Goal: Task Accomplishment & Management: Manage account settings

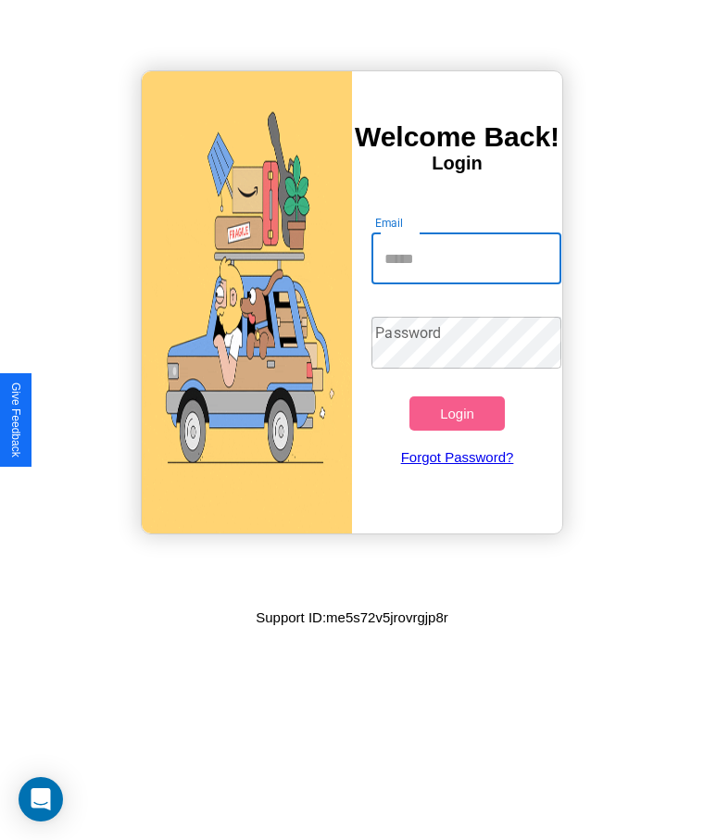
click at [466, 259] on input "Email" at bounding box center [466, 259] width 189 height 52
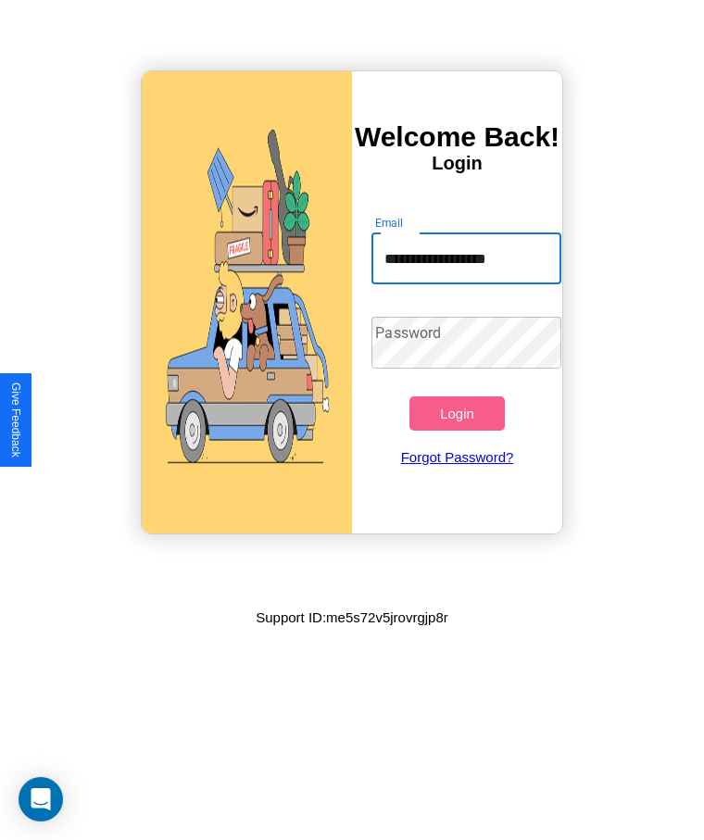
type input "**********"
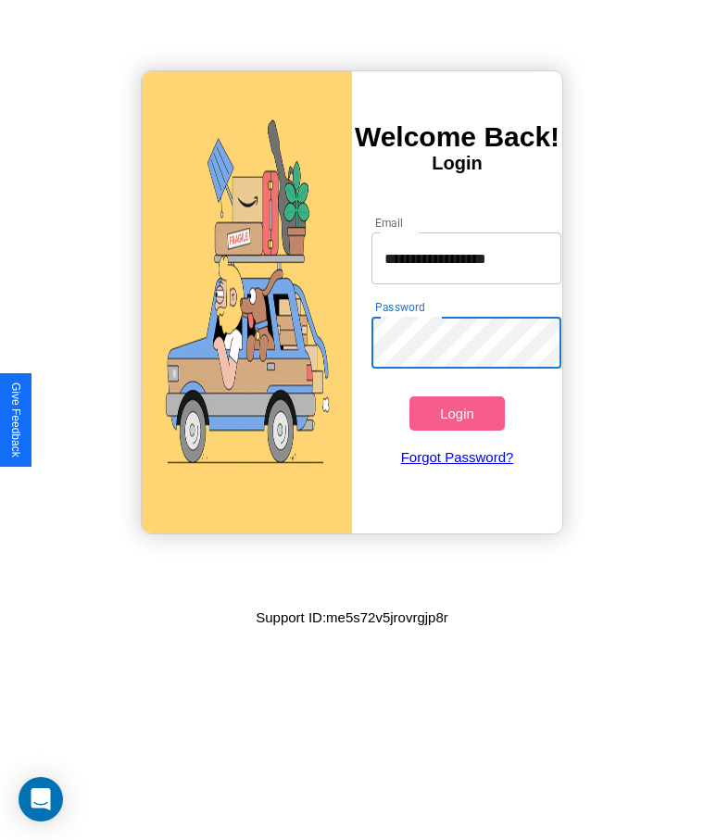
click at [457, 413] on button "Login" at bounding box center [457, 414] width 95 height 34
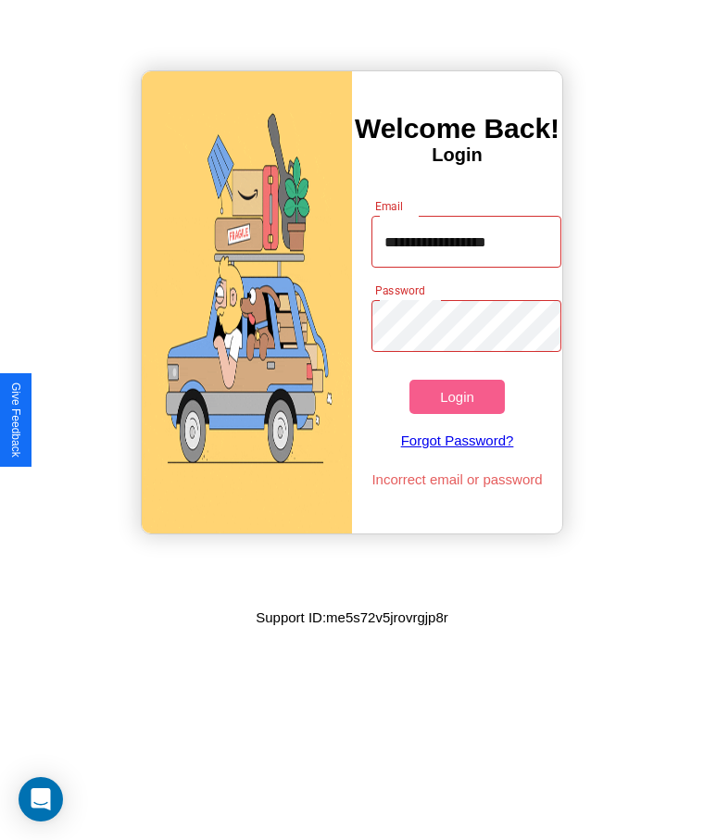
click at [457, 397] on button "Login" at bounding box center [457, 397] width 95 height 34
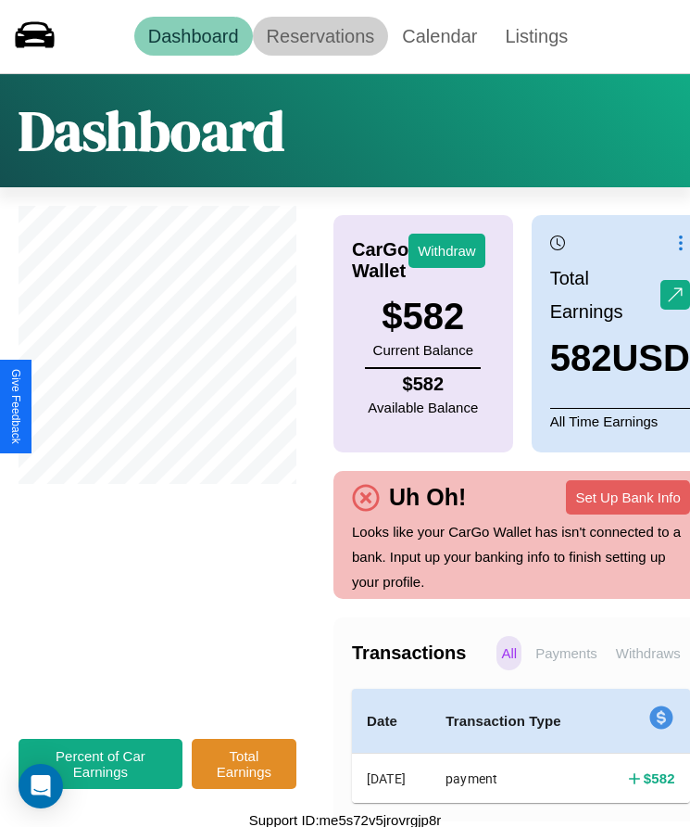
click at [320, 36] on link "Reservations" at bounding box center [321, 36] width 136 height 39
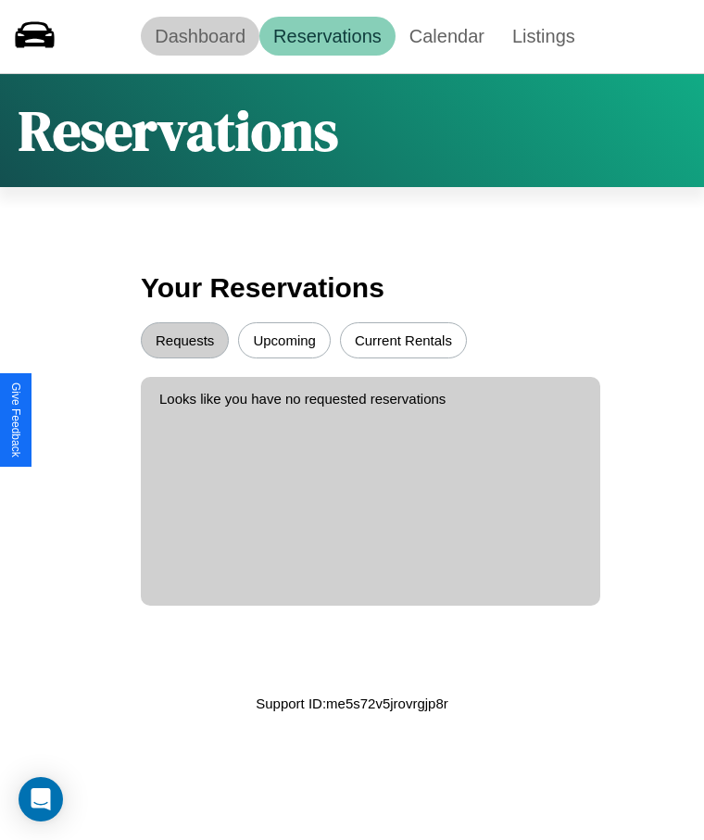
click at [200, 36] on link "Dashboard" at bounding box center [200, 36] width 119 height 39
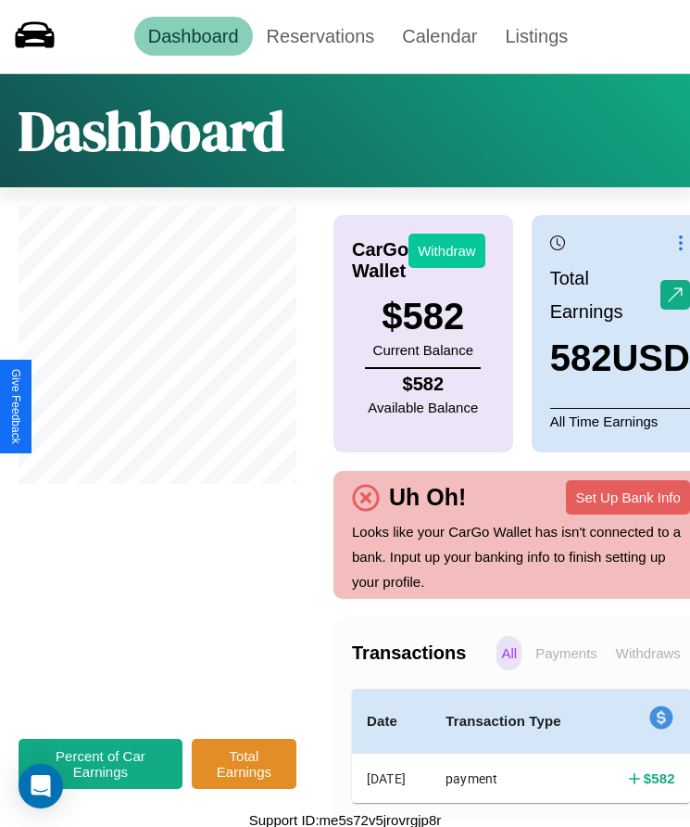
click at [447, 250] on button "Withdraw" at bounding box center [447, 251] width 77 height 34
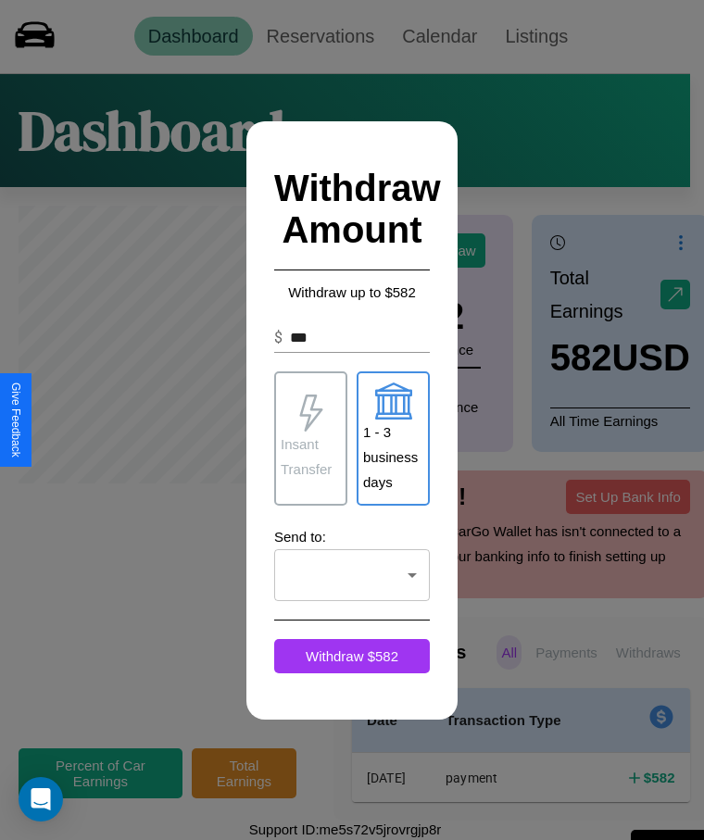
click at [310, 438] on p "Insant Transfer" at bounding box center [311, 457] width 60 height 50
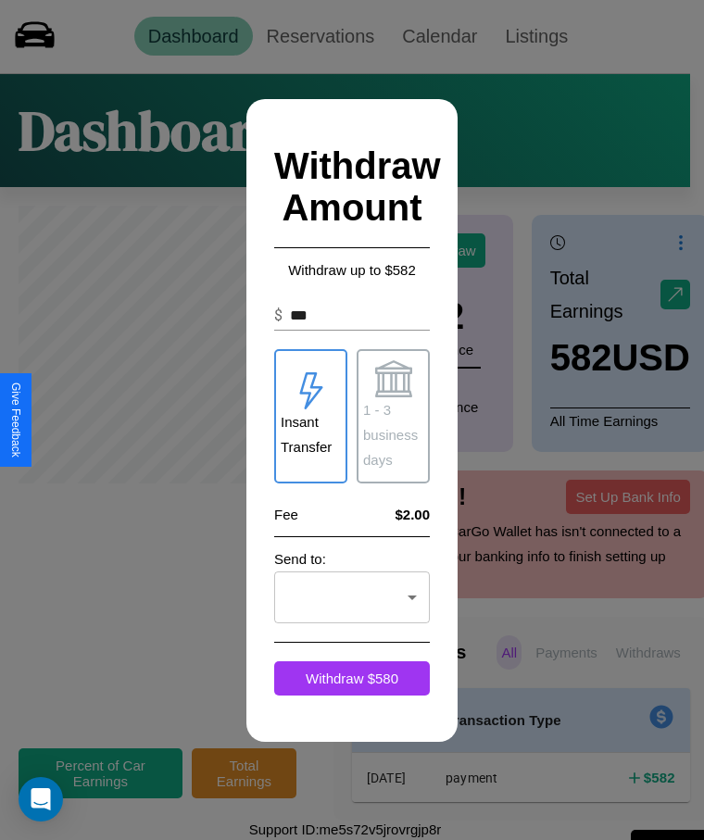
click at [393, 416] on p "1 - 3 business days" at bounding box center [393, 435] width 60 height 75
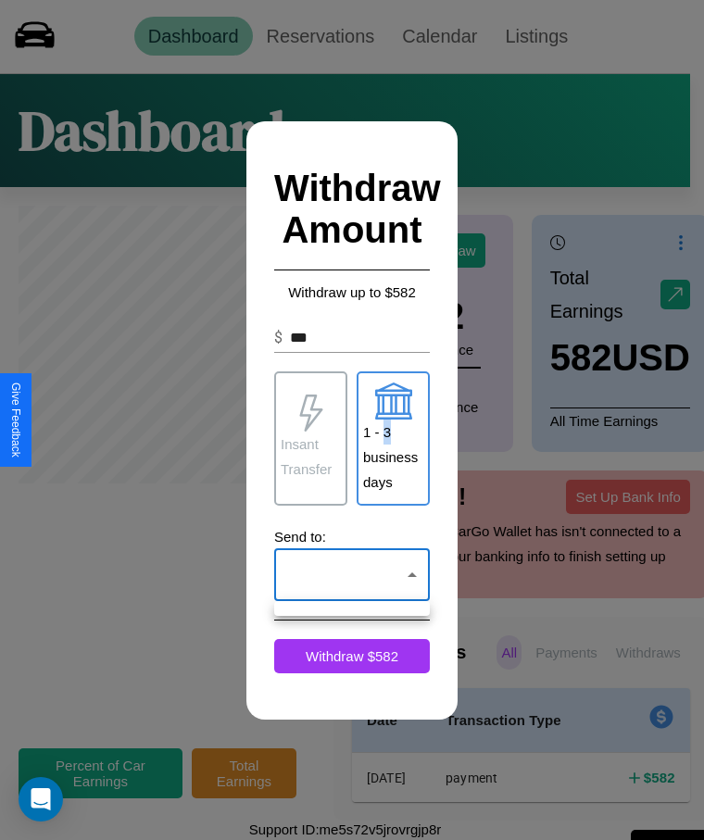
click at [352, 575] on div at bounding box center [352, 420] width 704 height 840
